Goal: Information Seeking & Learning: Check status

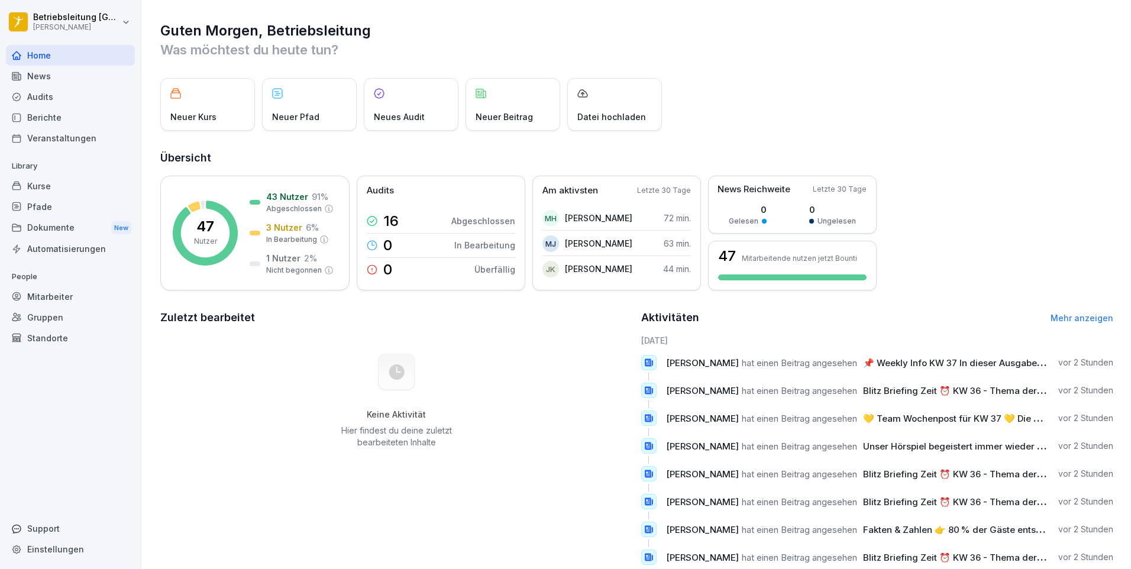
click at [105, 127] on div "Berichte" at bounding box center [70, 117] width 129 height 21
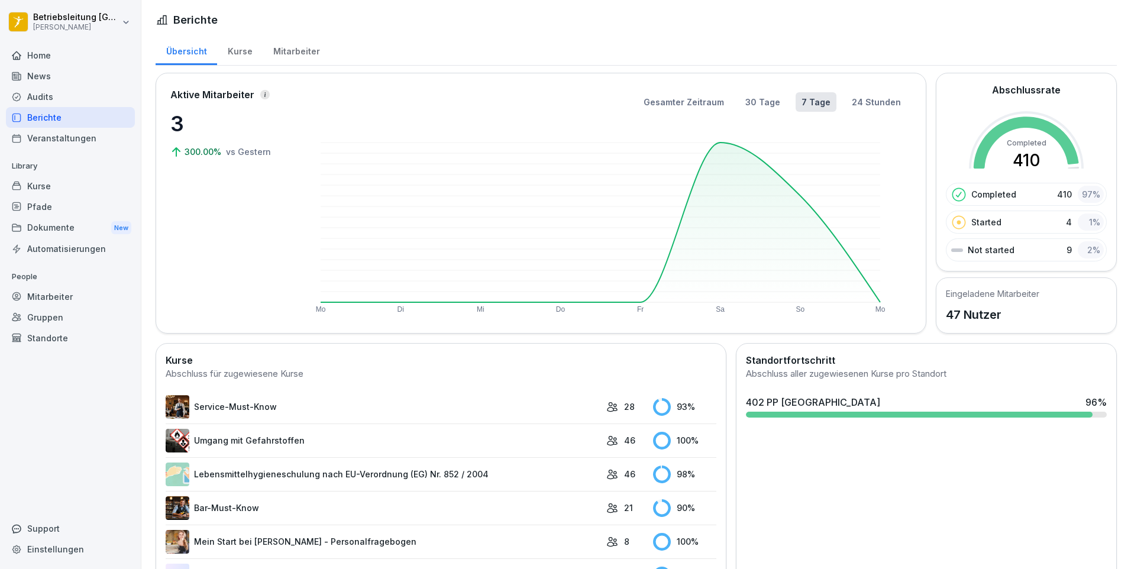
click at [279, 60] on div "Mitarbeiter" at bounding box center [296, 50] width 67 height 30
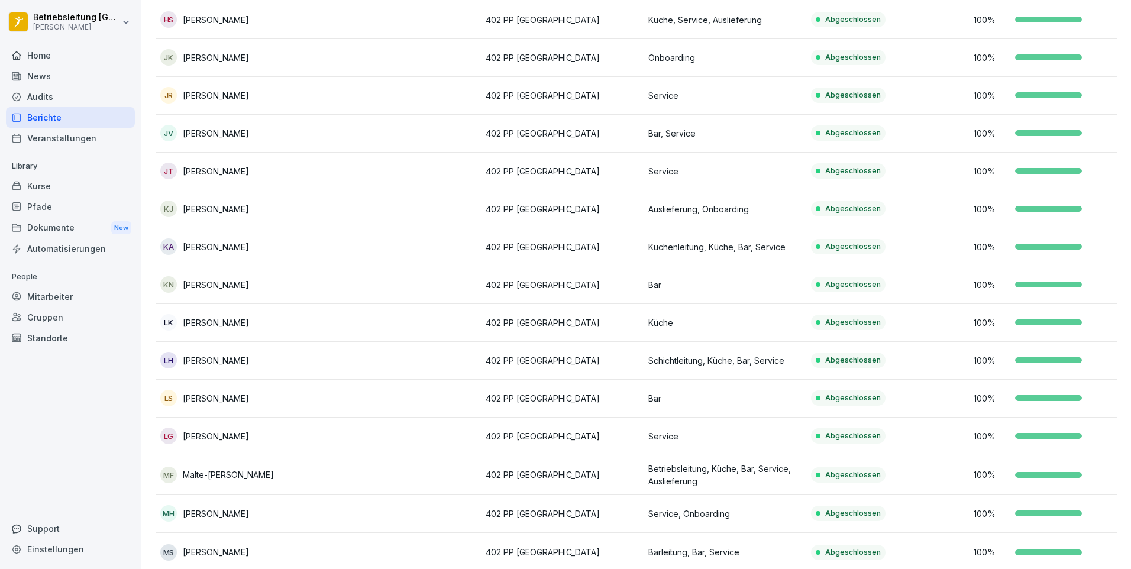
scroll to position [786, 0]
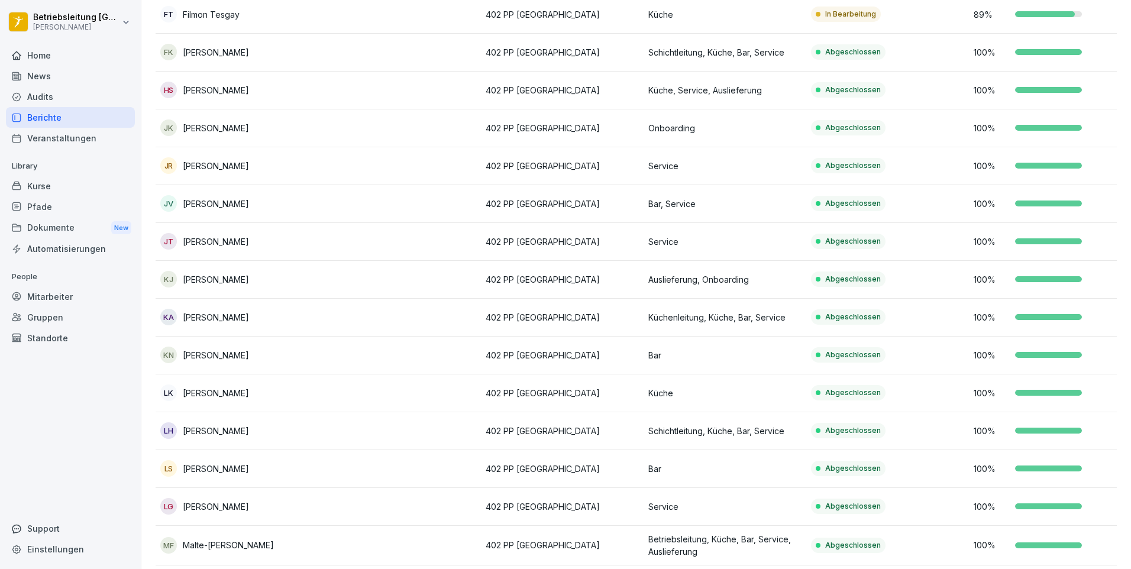
click at [283, 133] on div "JK Janik Kruchen" at bounding box center [236, 128] width 153 height 17
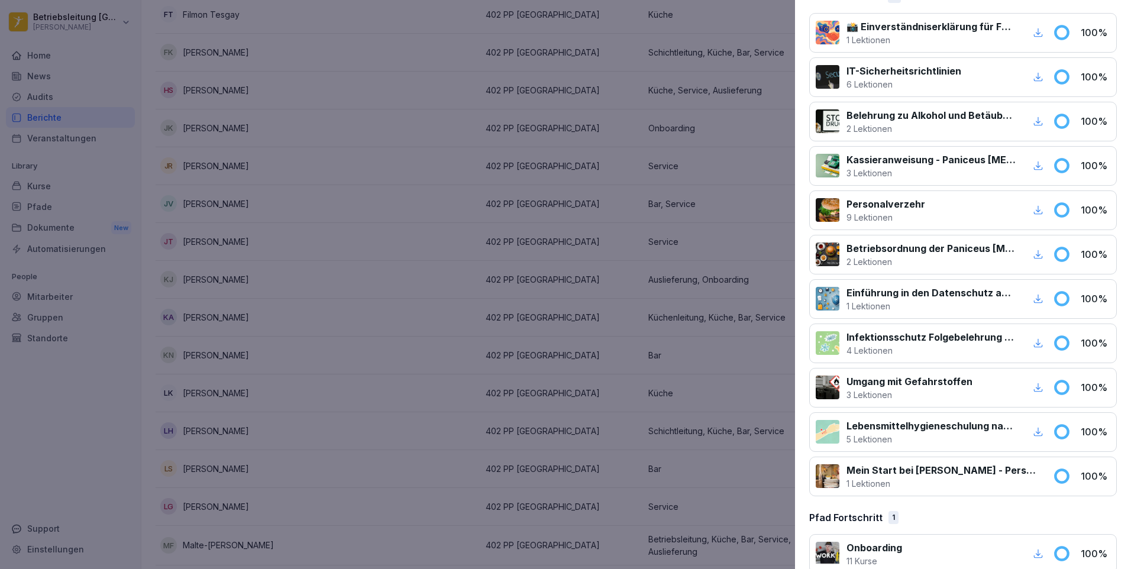
scroll to position [209, 0]
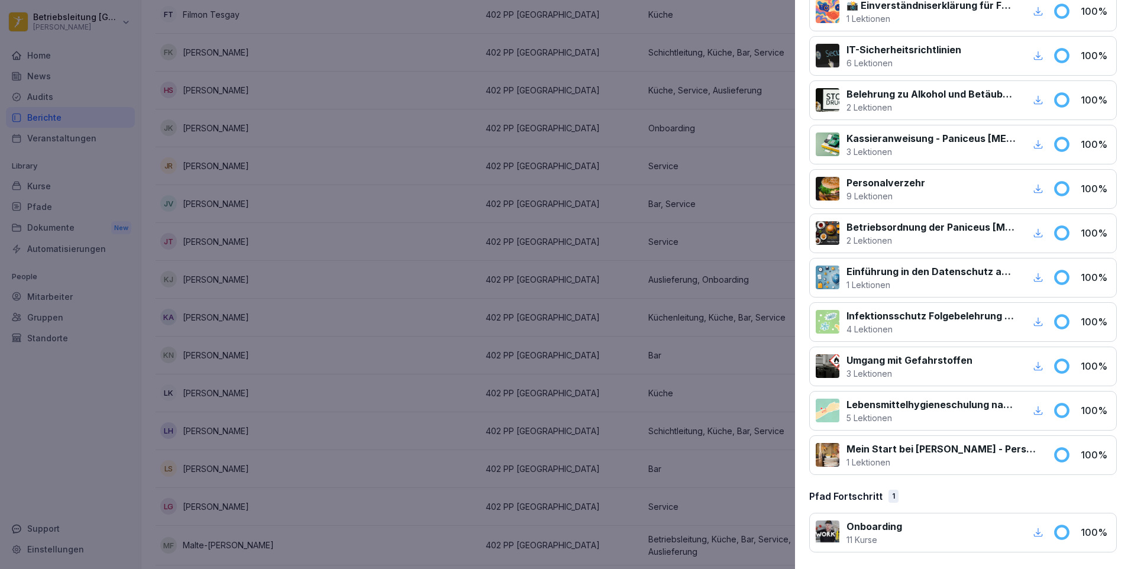
click at [1033, 532] on icon "button" at bounding box center [1038, 532] width 11 height 11
click at [594, 338] on div at bounding box center [565, 284] width 1131 height 569
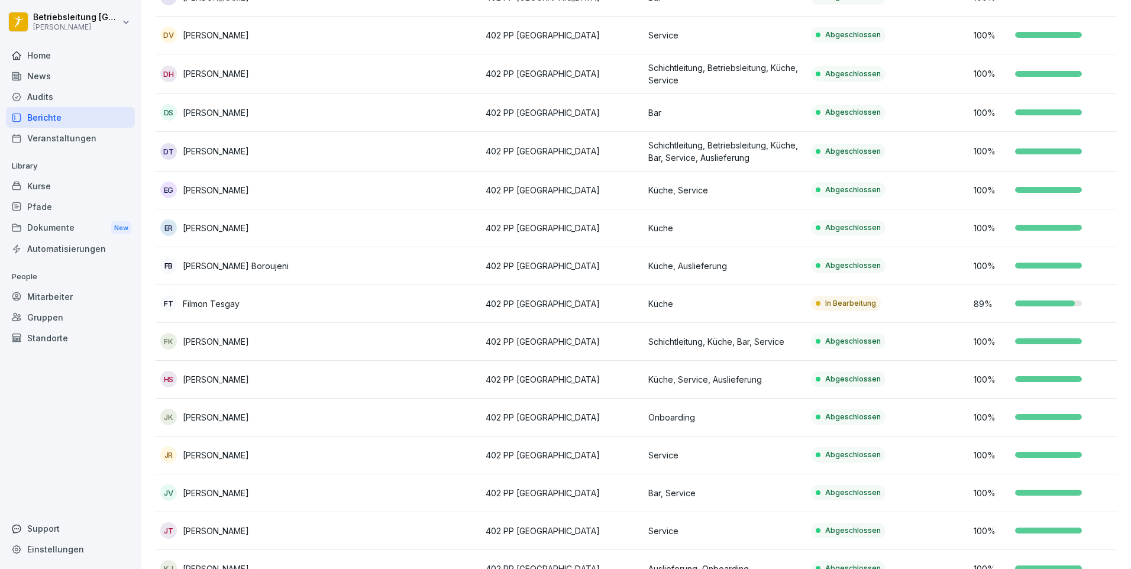
scroll to position [490, 0]
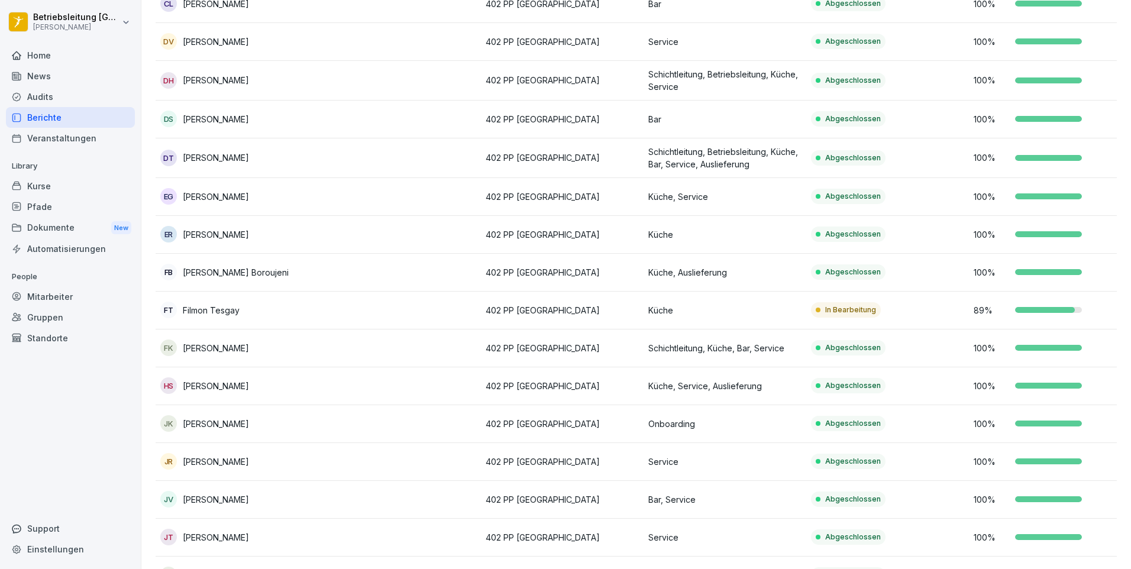
click at [57, 298] on div "Mitarbeiter" at bounding box center [70, 296] width 129 height 21
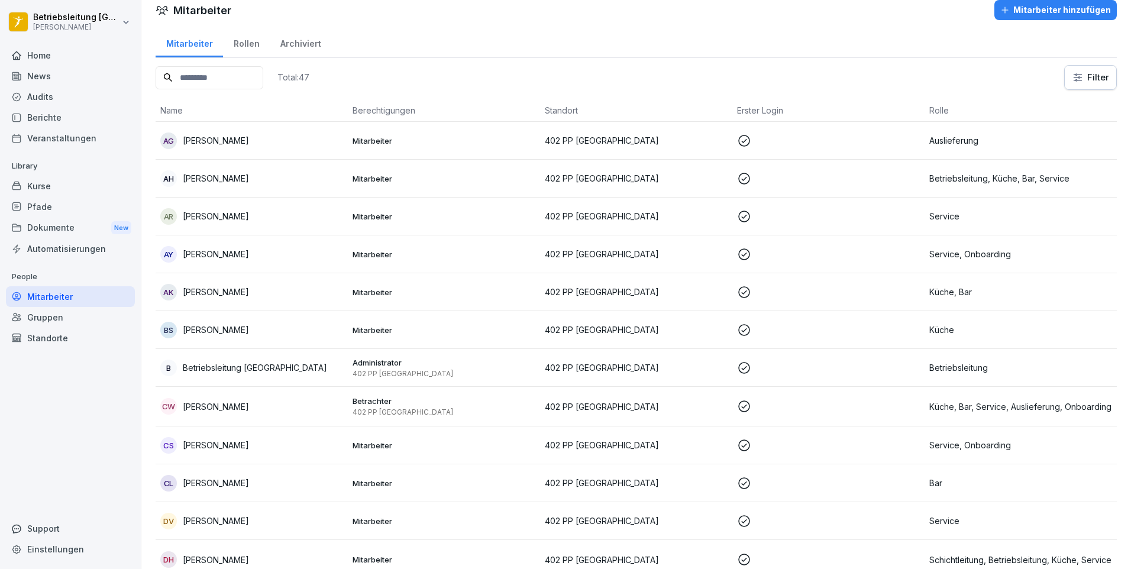
click at [63, 213] on div "Pfade" at bounding box center [70, 206] width 129 height 21
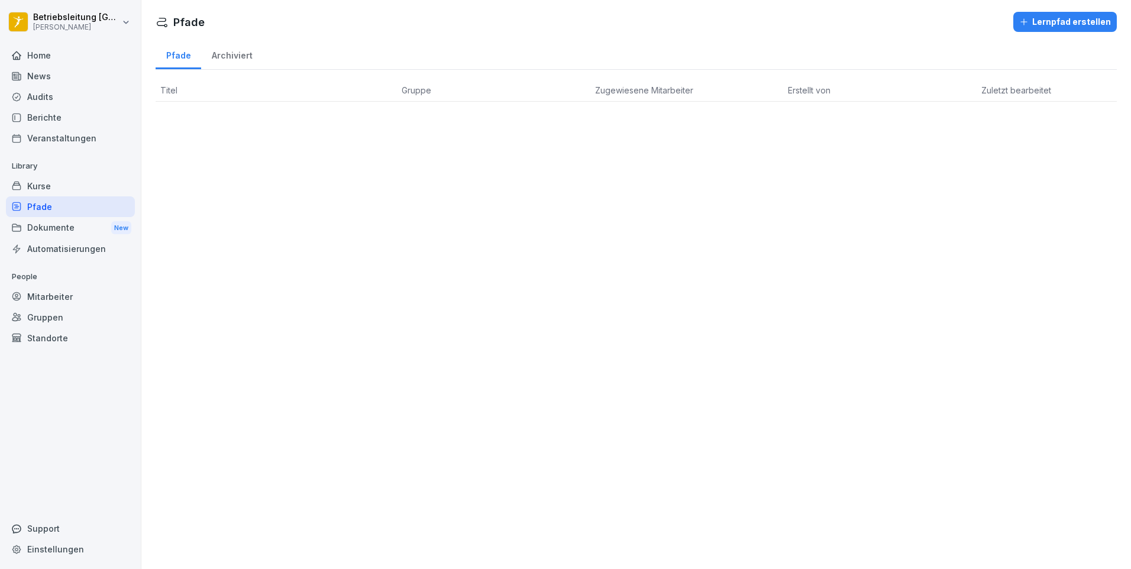
click at [76, 180] on div "Kurse" at bounding box center [70, 186] width 129 height 21
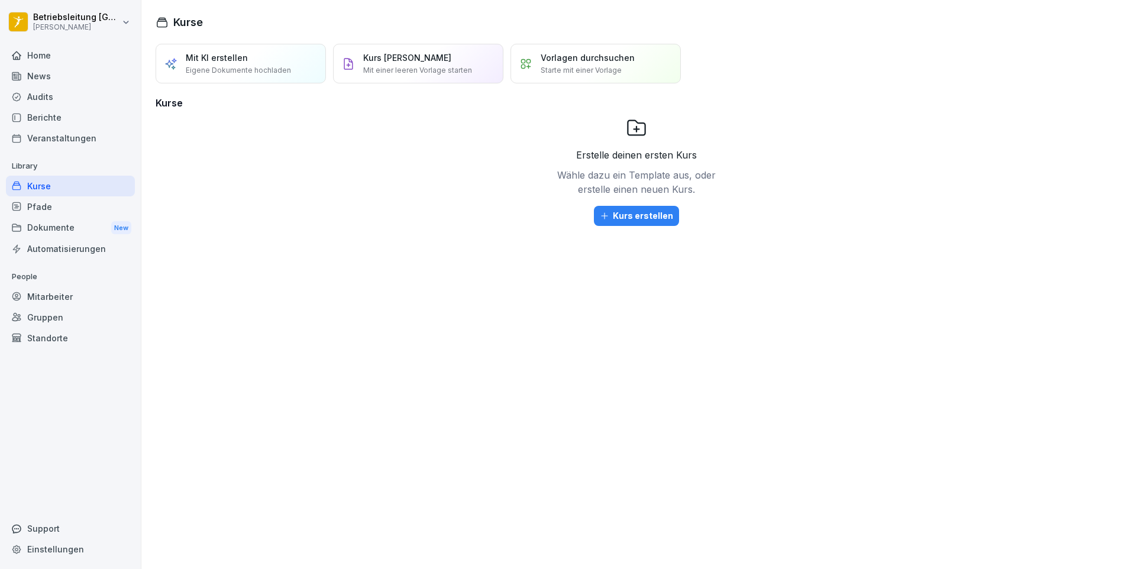
click at [85, 113] on div "Berichte" at bounding box center [70, 117] width 129 height 21
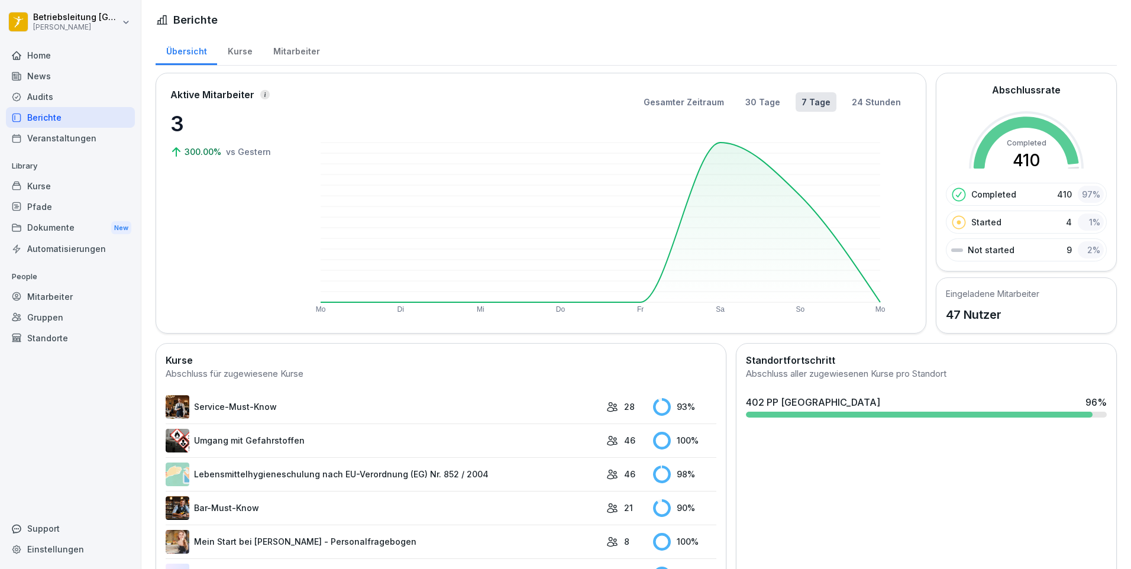
click at [241, 49] on div "Kurse" at bounding box center [240, 50] width 46 height 30
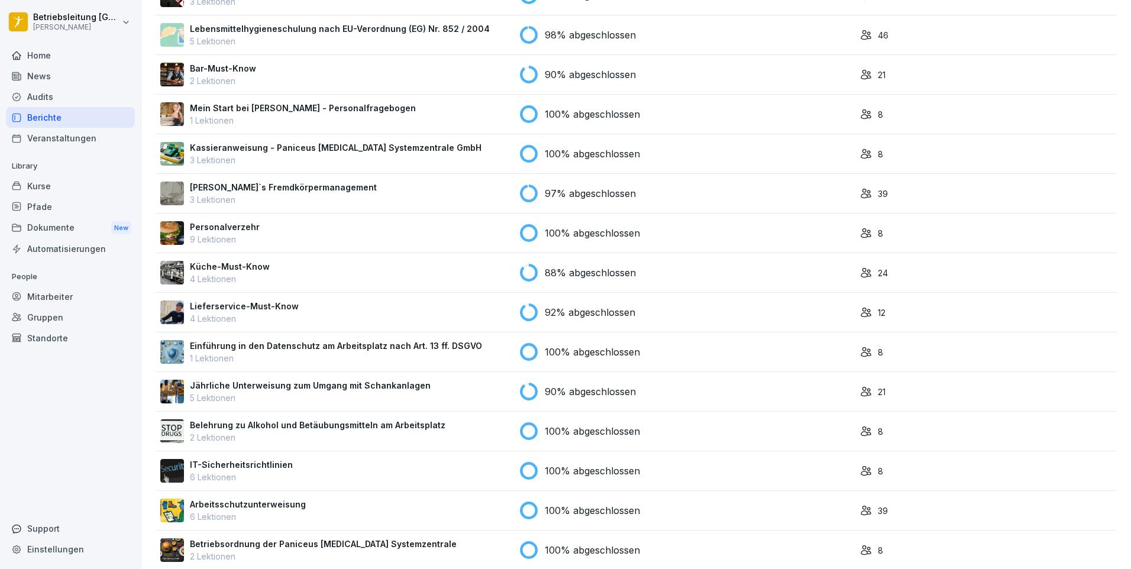
scroll to position [160, 0]
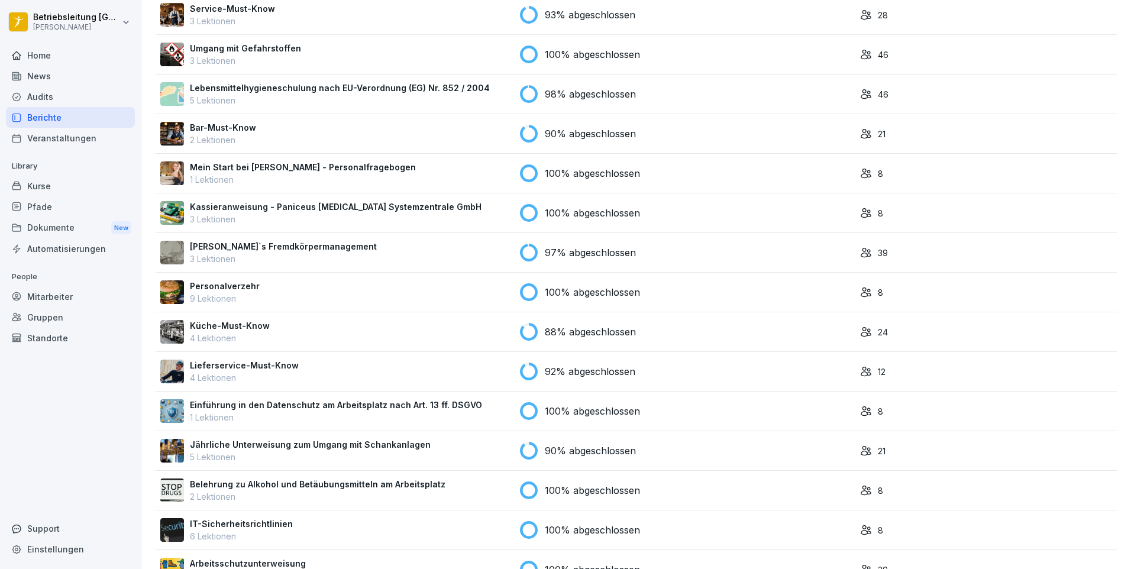
click at [657, 171] on div "100% abgeschlossen" at bounding box center [685, 173] width 331 height 18
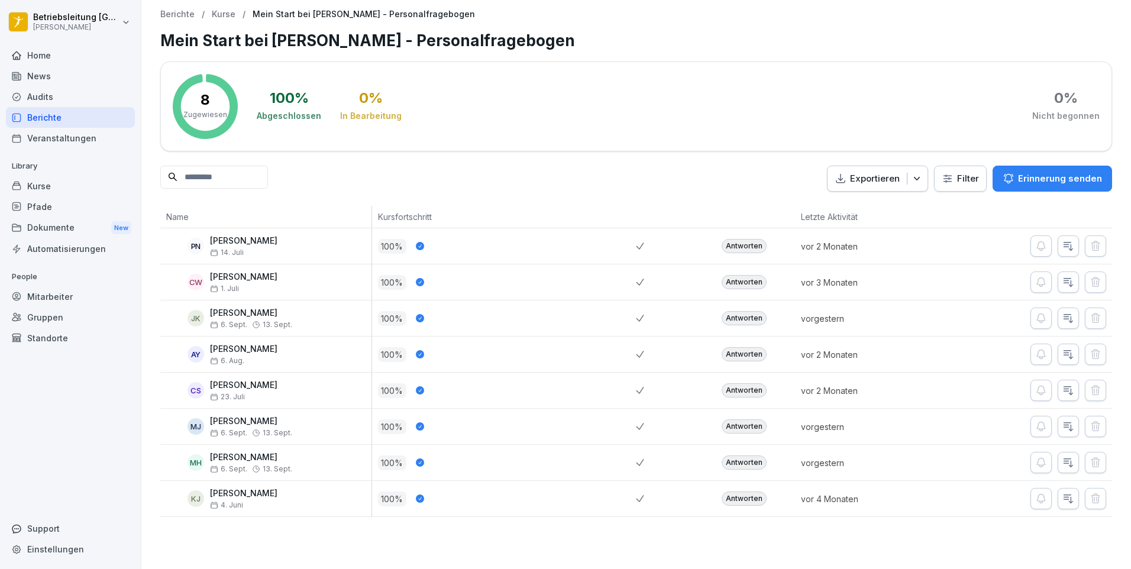
click at [735, 315] on div "Antworten" at bounding box center [744, 318] width 45 height 14
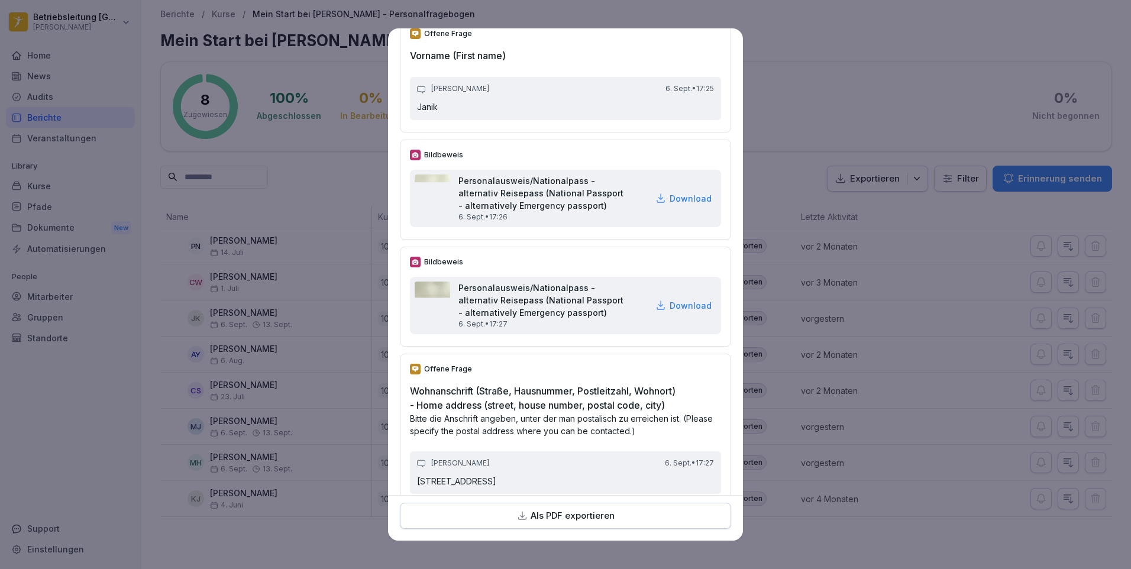
scroll to position [118, 0]
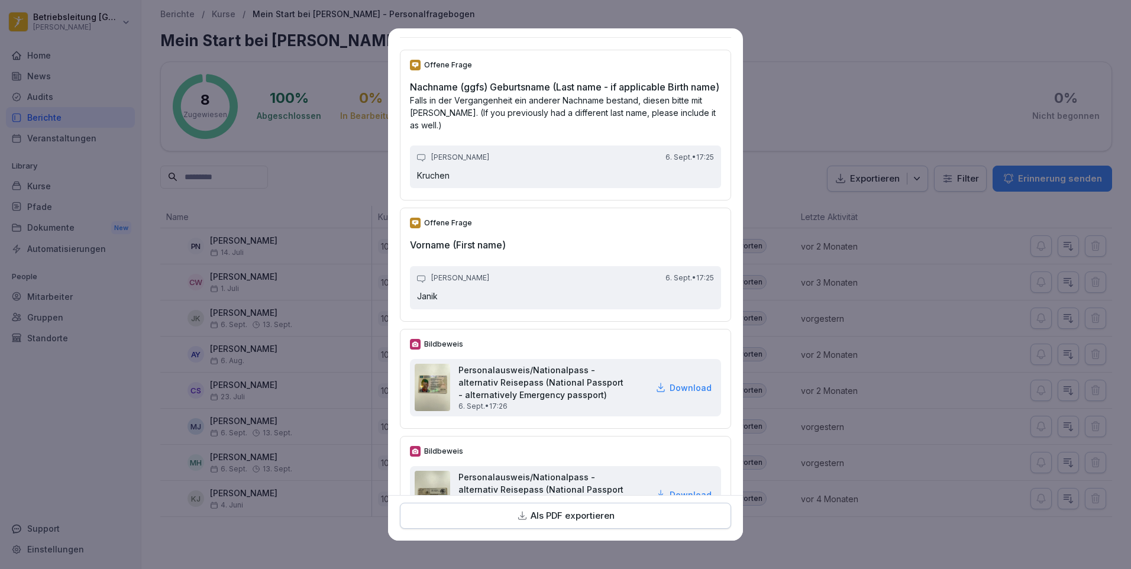
click at [557, 514] on p "Als PDF exportieren" at bounding box center [573, 516] width 84 height 14
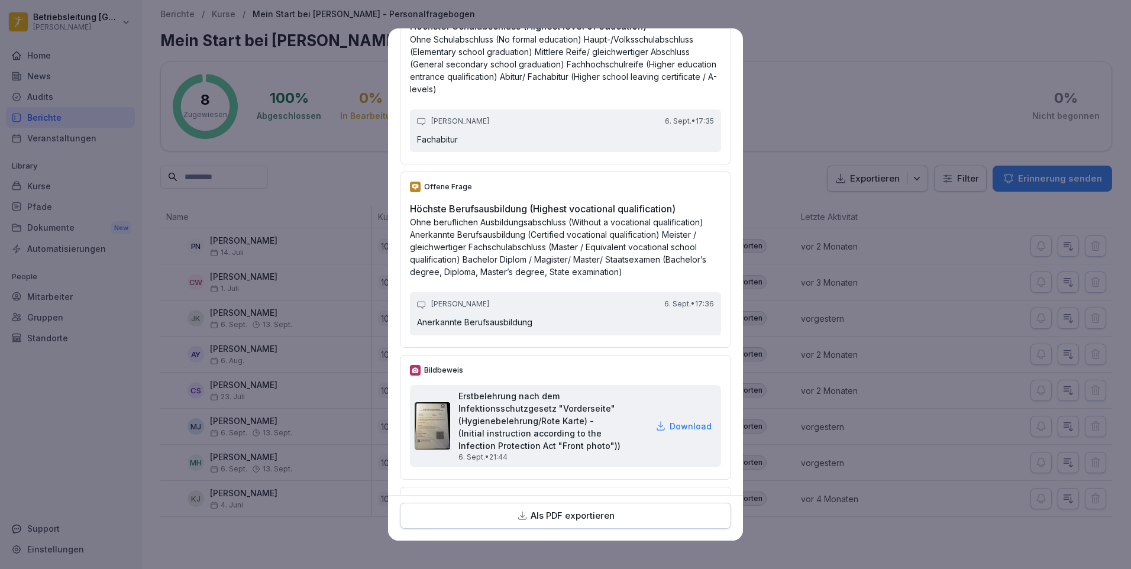
scroll to position [4141, 0]
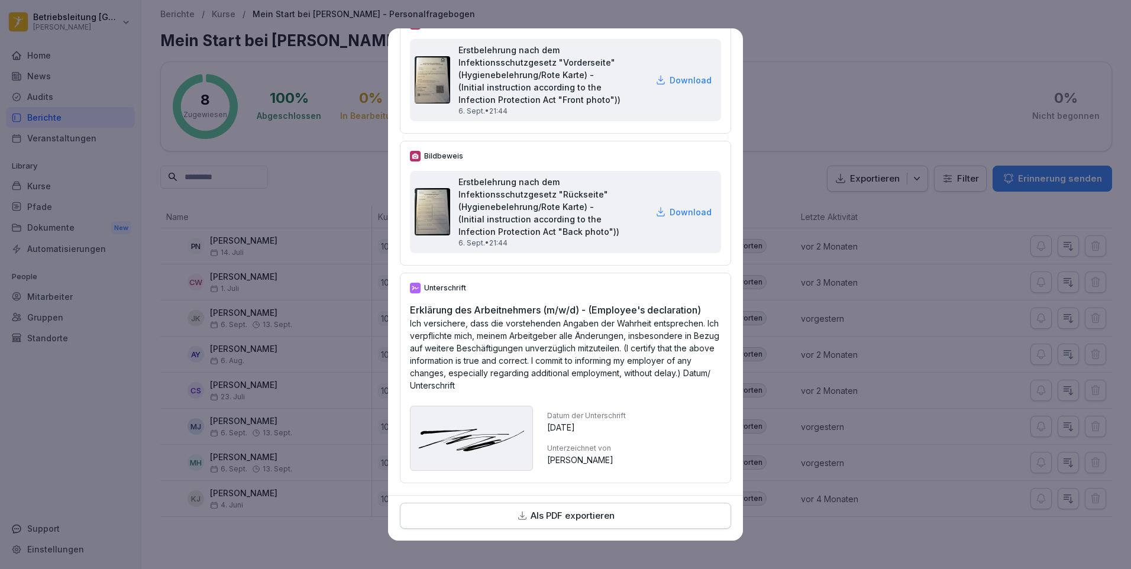
click at [440, 235] on img at bounding box center [432, 211] width 35 height 47
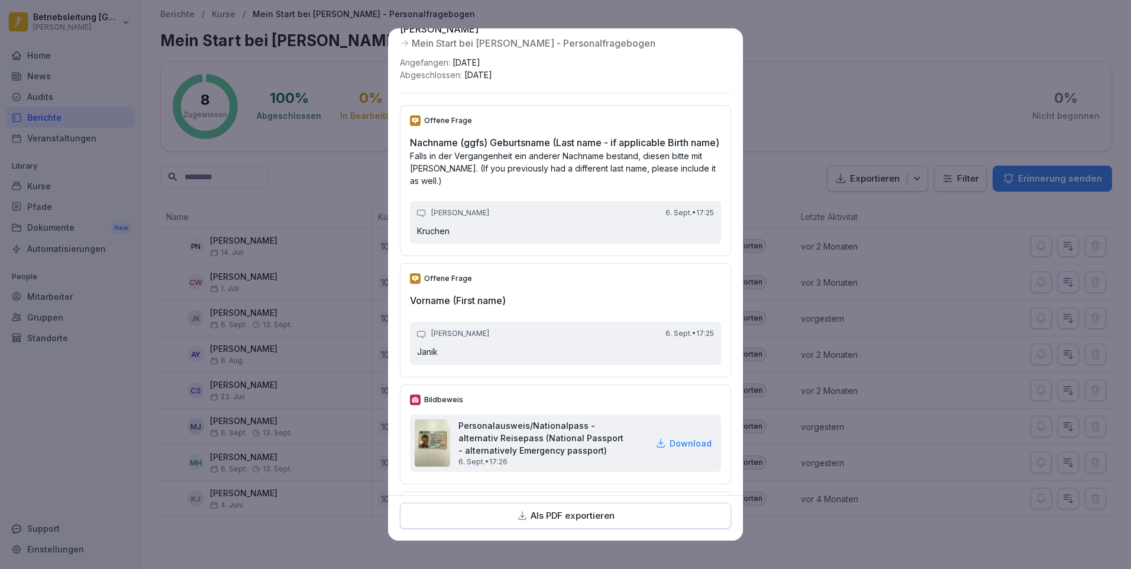
scroll to position [0, 0]
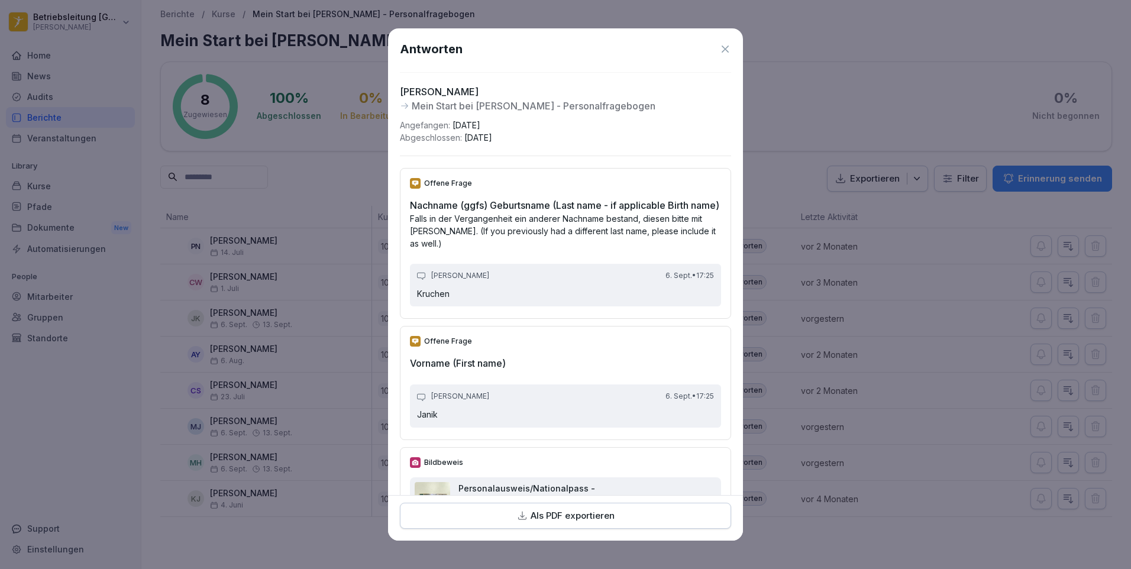
click at [719, 47] on icon at bounding box center [725, 49] width 12 height 12
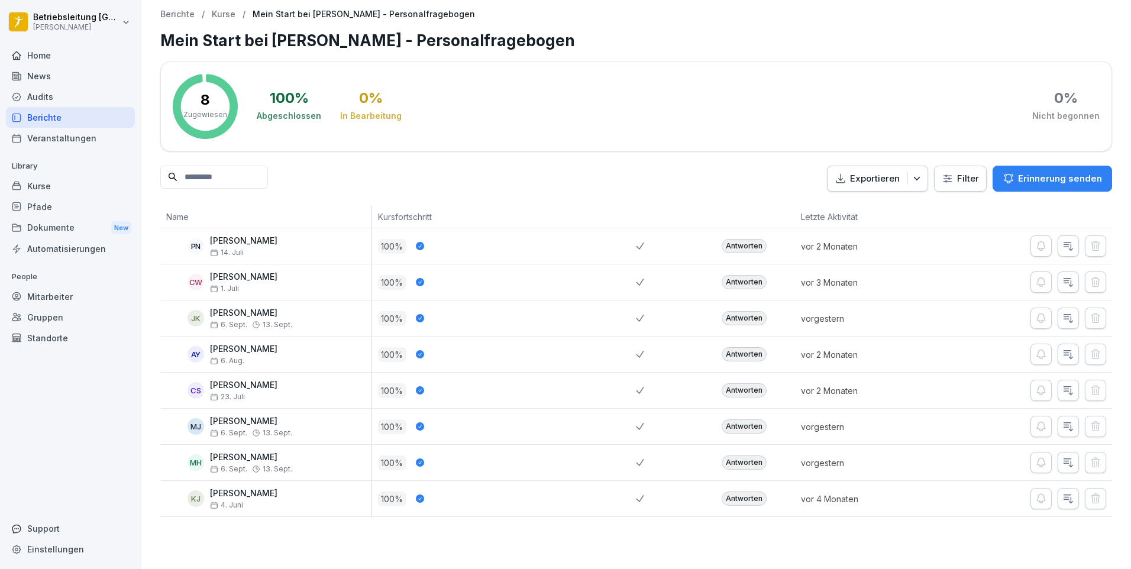
click at [85, 50] on div "Home" at bounding box center [70, 55] width 129 height 21
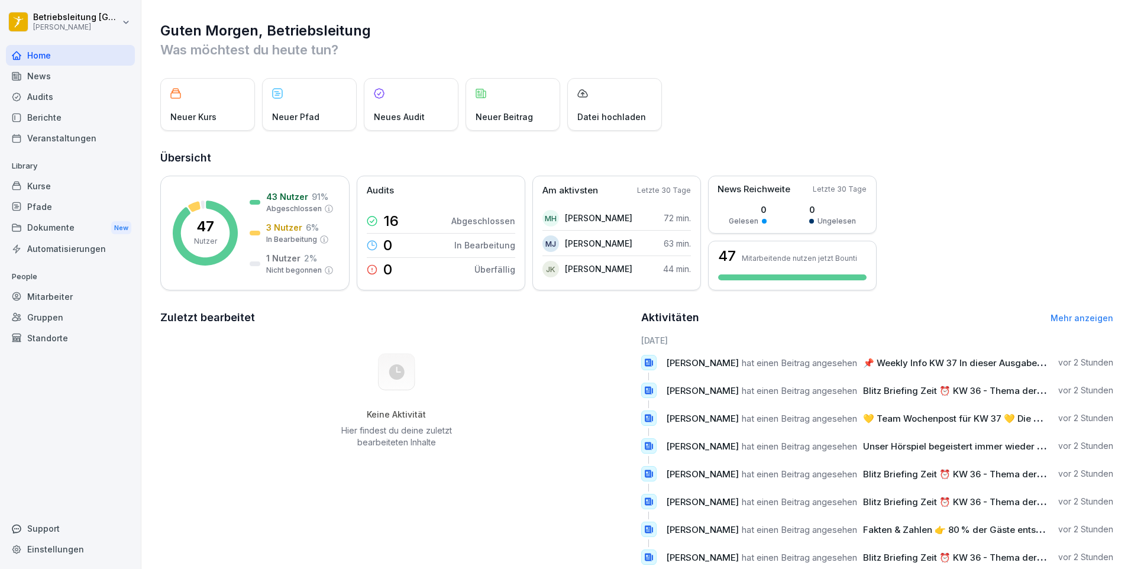
click at [79, 290] on div "Mitarbeiter" at bounding box center [70, 296] width 129 height 21
